Goal: Information Seeking & Learning: Learn about a topic

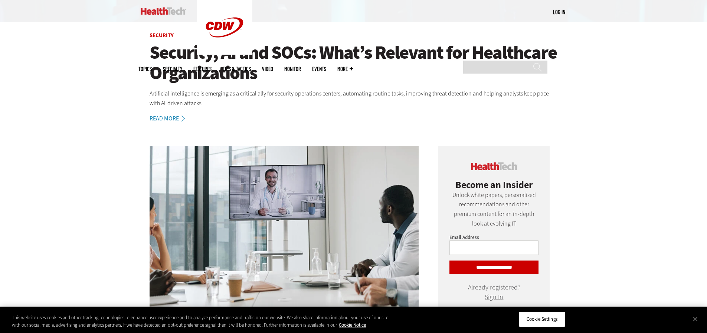
scroll to position [297, 0]
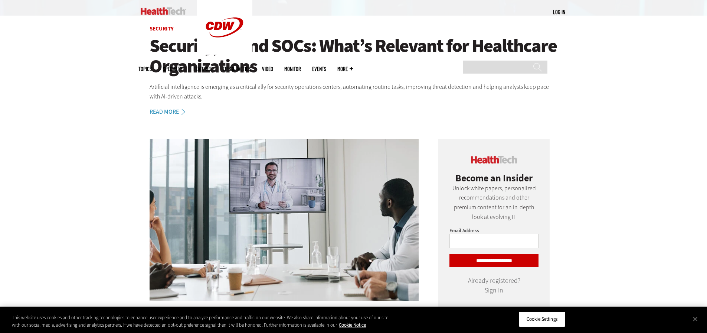
click at [158, 114] on link "Read More" at bounding box center [172, 112] width 44 height 6
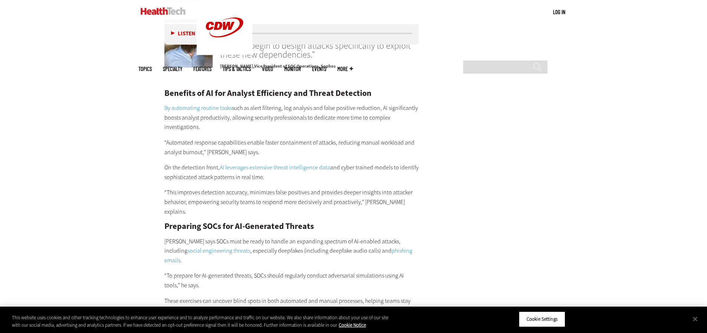
scroll to position [1336, 0]
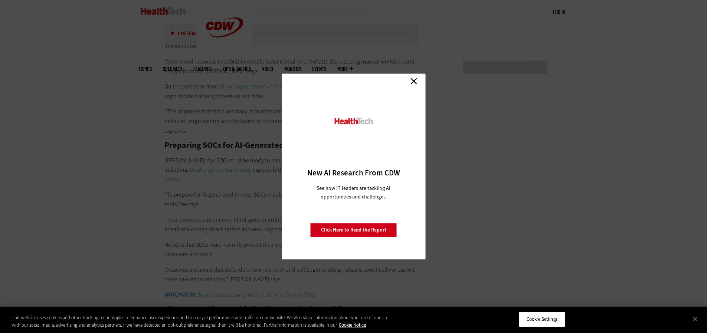
click at [415, 80] on link "Close" at bounding box center [413, 80] width 11 height 11
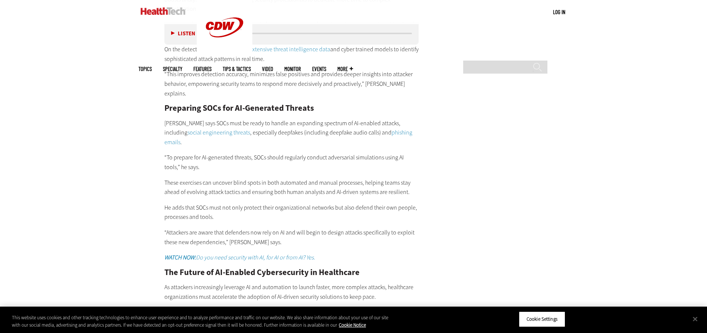
scroll to position [1411, 0]
